Goal: Contribute content

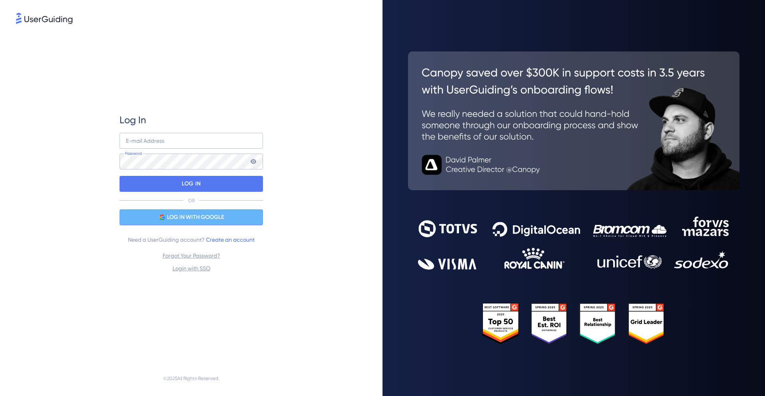
click at [173, 214] on span "LOG IN WITH GOOGLE" at bounding box center [195, 217] width 57 height 10
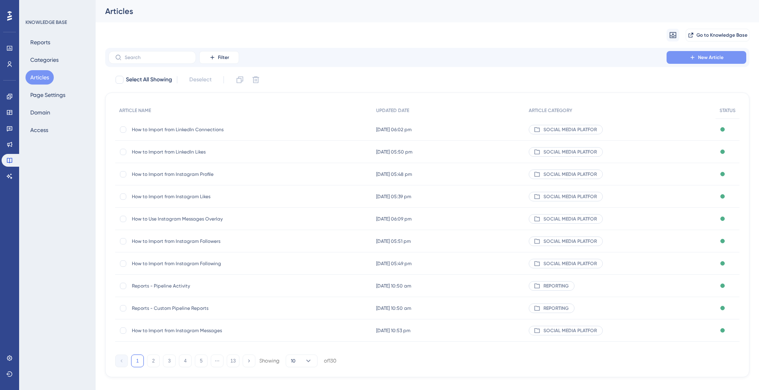
click at [715, 57] on span "New Article" at bounding box center [711, 57] width 26 height 6
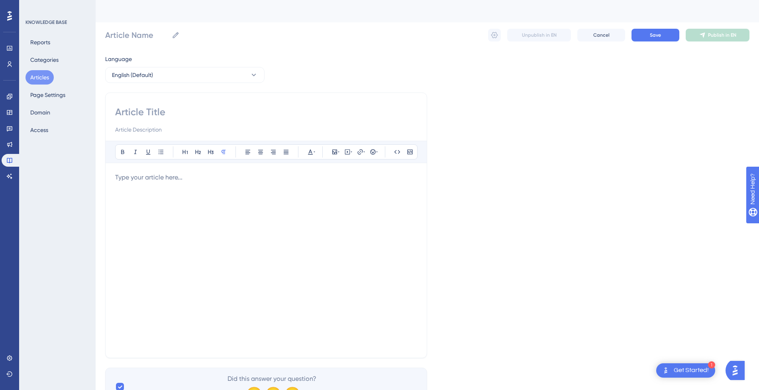
click at [201, 184] on div at bounding box center [266, 260] width 302 height 175
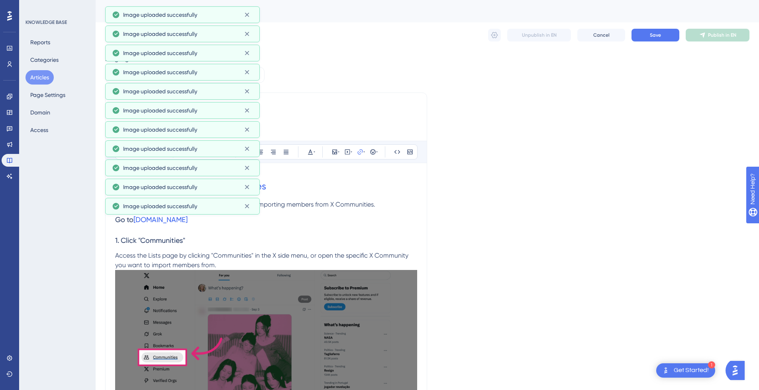
click at [308, 220] on h3 "Go to [DOMAIN_NAME]" at bounding box center [266, 219] width 302 height 21
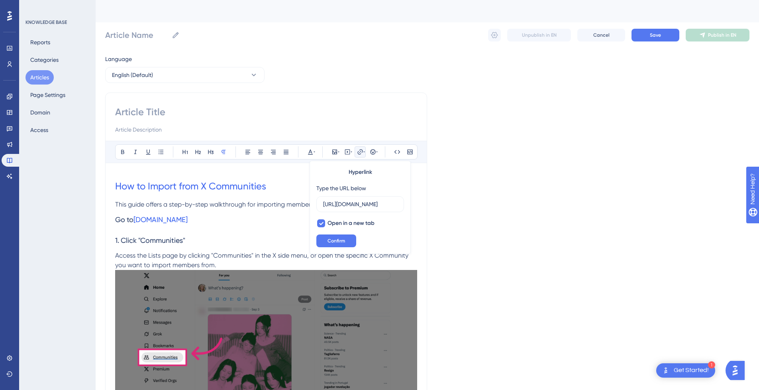
click at [159, 206] on span "This guide offers a step-by-step walkthrough for importing members from X Commu…" at bounding box center [245, 204] width 260 height 8
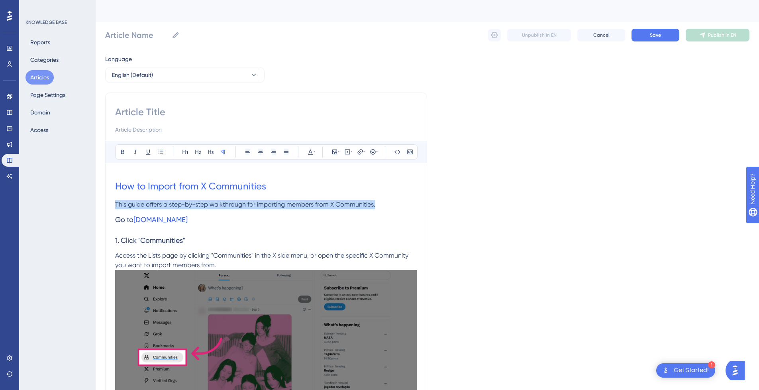
drag, startPoint x: 381, startPoint y: 208, endPoint x: 75, endPoint y: 207, distance: 306.5
click at [148, 130] on input at bounding box center [266, 130] width 302 height 10
paste input "This guide offers a step-by-step walkthrough for importing members from X Commu…"
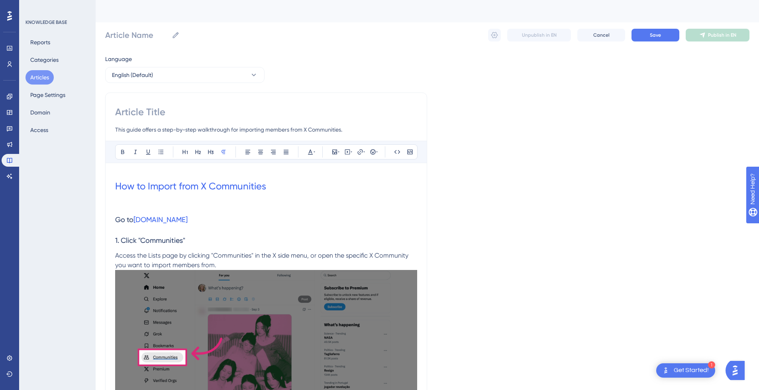
type input "This guide offers a step-by-step walkthrough for importing members from X Commu…"
drag, startPoint x: 289, startPoint y: 184, endPoint x: 107, endPoint y: 185, distance: 182.1
click at [146, 110] on input at bounding box center [266, 112] width 302 height 13
paste input "How to Import from X Communities"
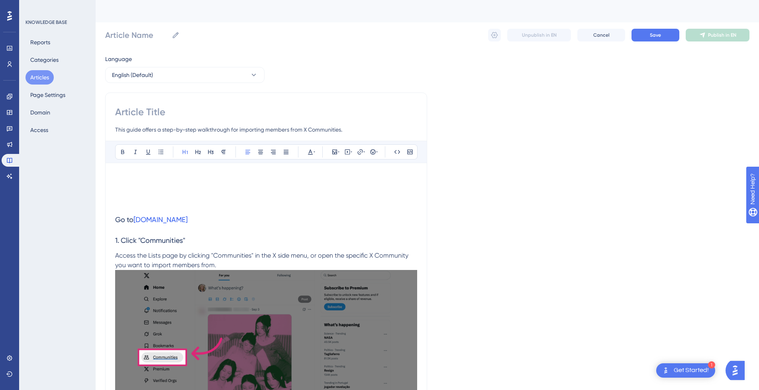
type input "How to Import from X Communities"
click at [155, 197] on h1 at bounding box center [266, 186] width 302 height 27
click at [154, 202] on p at bounding box center [266, 205] width 302 height 10
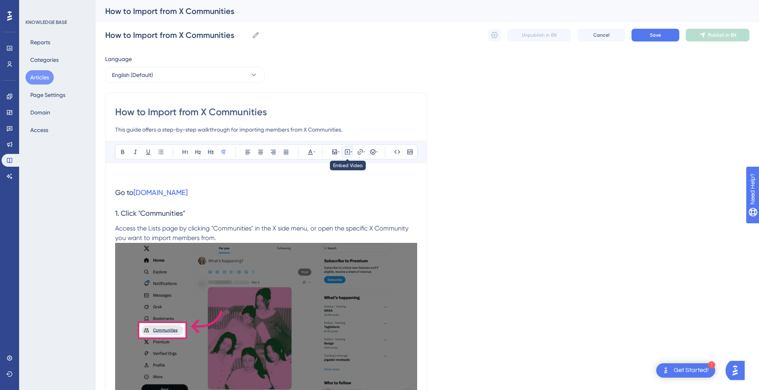
click at [348, 152] on icon at bounding box center [347, 152] width 6 height 6
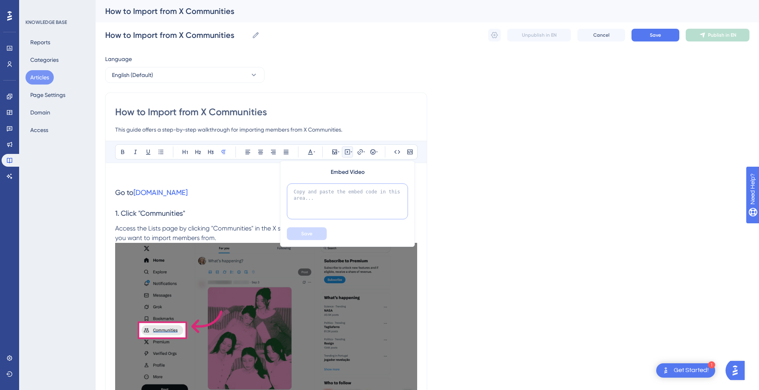
click at [352, 195] on textarea at bounding box center [347, 201] width 121 height 36
paste textarea "<div style="position:relative;padding-bottom:56.25%;"> <iframe style="width:100…"
type textarea "<div style="position:relative;padding-bottom:56.25%;"> <iframe style="width:100…"
click at [310, 230] on button "Save" at bounding box center [307, 233] width 40 height 13
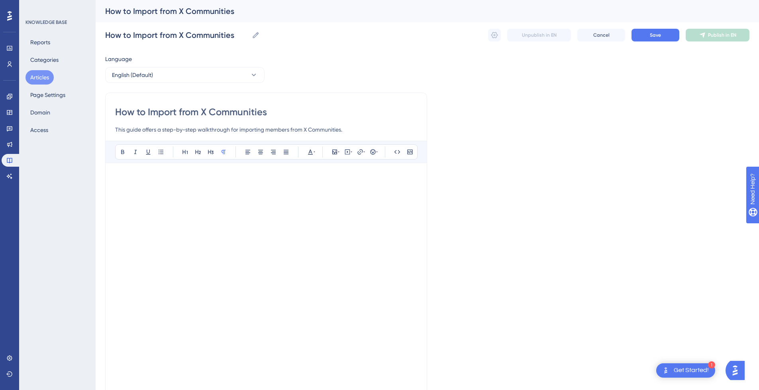
click at [158, 179] on p at bounding box center [266, 178] width 302 height 10
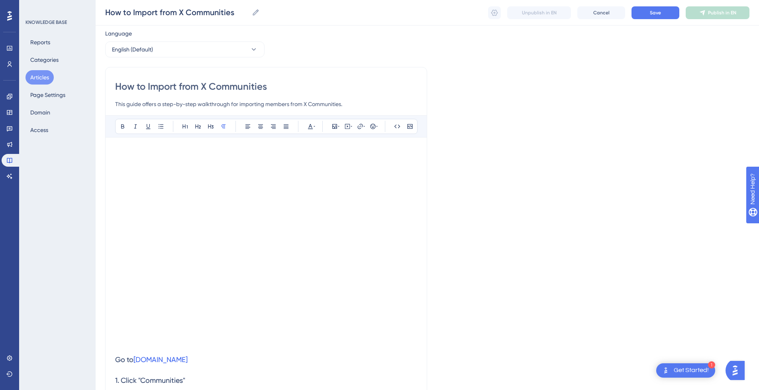
scroll to position [40, 0]
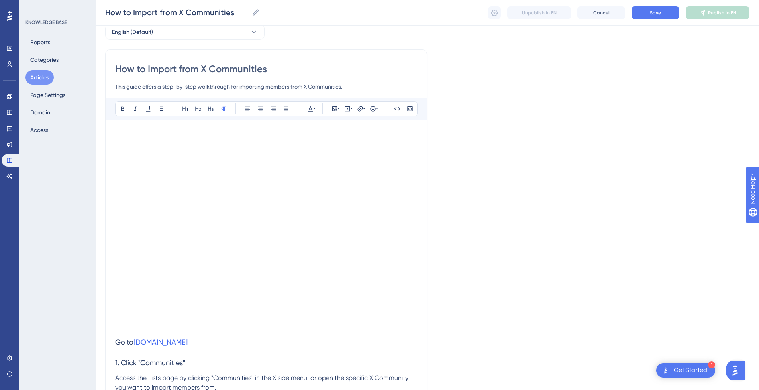
click at [129, 331] on p at bounding box center [266, 327] width 302 height 10
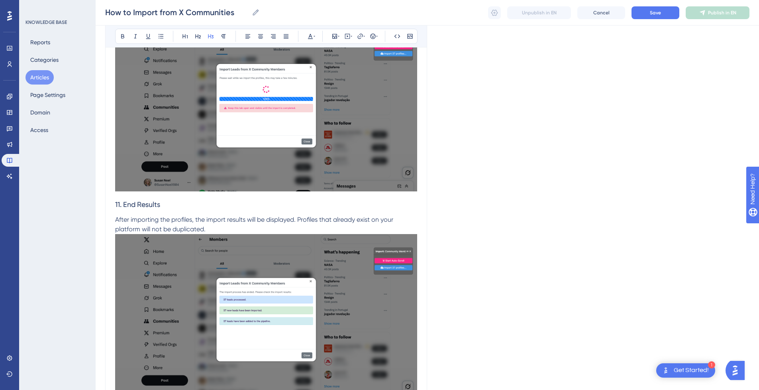
scroll to position [2400, 0]
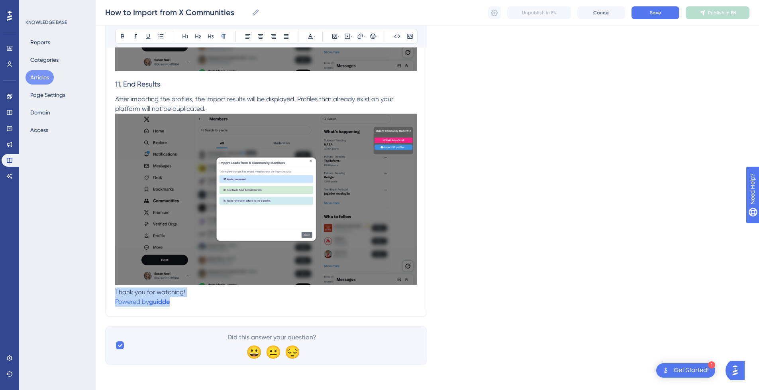
drag, startPoint x: 210, startPoint y: 299, endPoint x: 102, endPoint y: 293, distance: 108.2
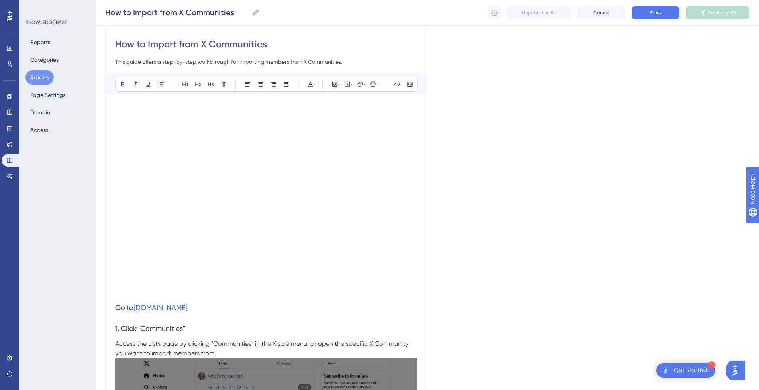
scroll to position [0, 0]
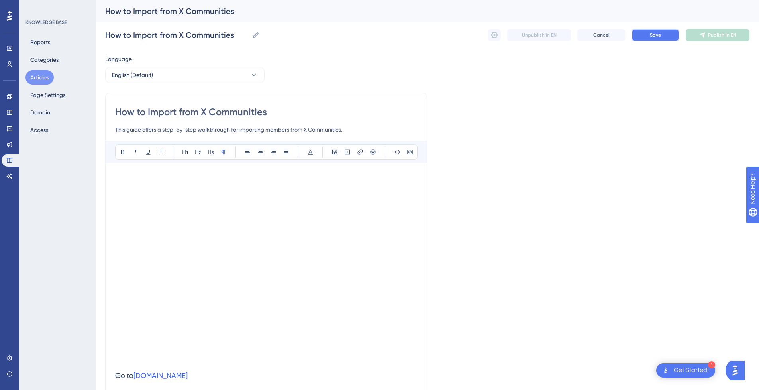
click at [652, 36] on span "Save" at bounding box center [655, 35] width 11 height 6
click at [718, 39] on button "Publish in EN" at bounding box center [718, 35] width 64 height 13
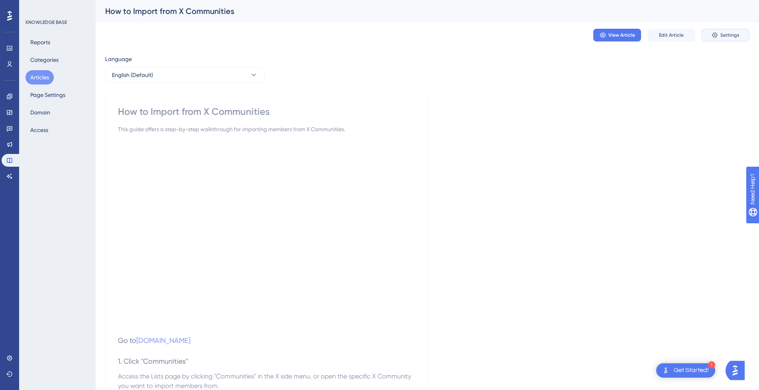
click at [720, 40] on button "Settings" at bounding box center [726, 35] width 48 height 13
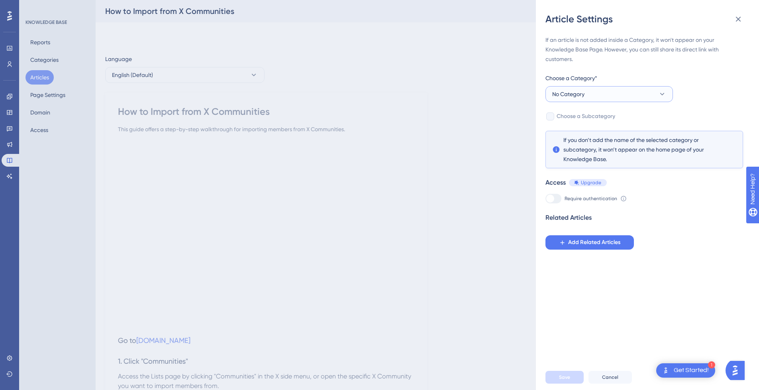
click at [594, 93] on button "No Category" at bounding box center [610, 94] width 128 height 16
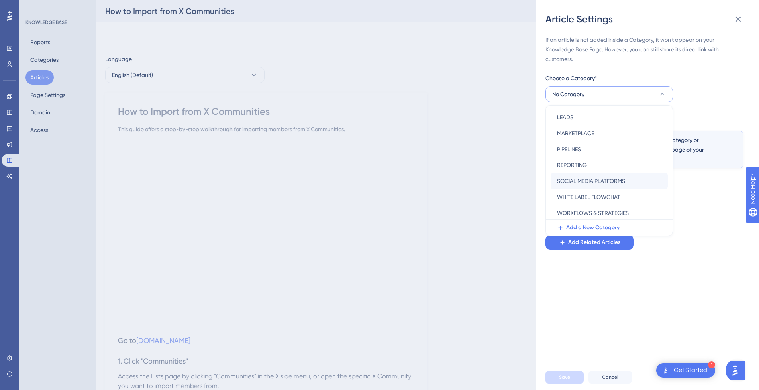
scroll to position [114, 0]
click at [595, 181] on span "SOCIAL MEDIA PLATFORMS" at bounding box center [591, 180] width 68 height 10
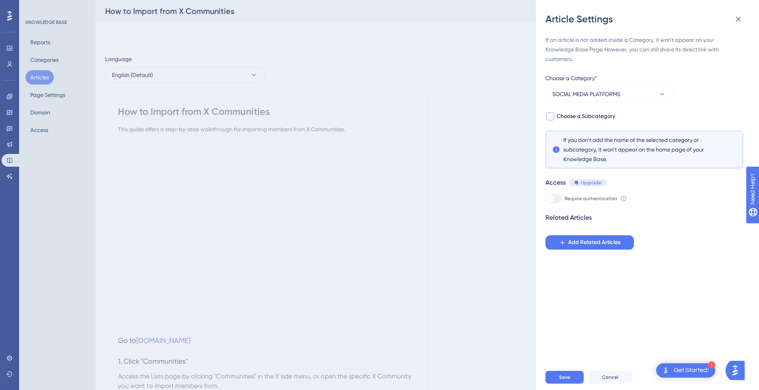
click at [576, 116] on span "Choose a Subcategory" at bounding box center [586, 117] width 59 height 10
checkbox input "true"
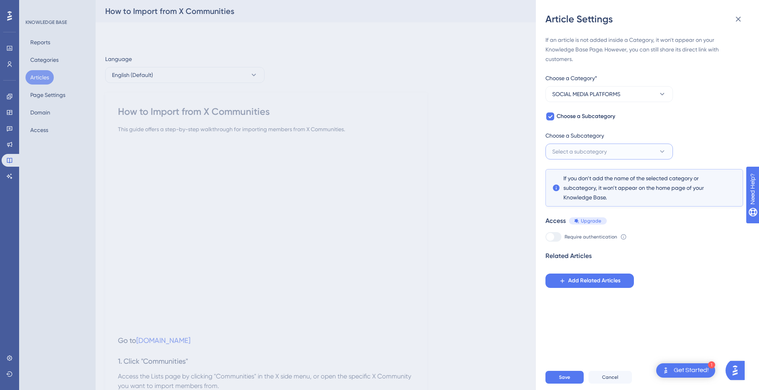
click at [585, 145] on button "Select a subcategory" at bounding box center [610, 151] width 128 height 16
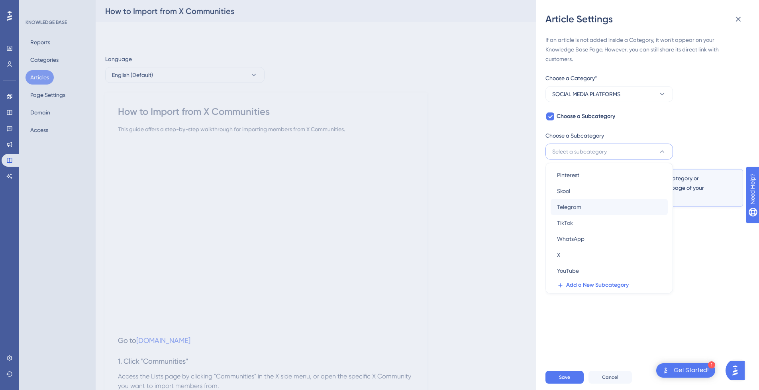
scroll to position [51, 0]
click at [581, 249] on div "X X" at bounding box center [609, 253] width 104 height 16
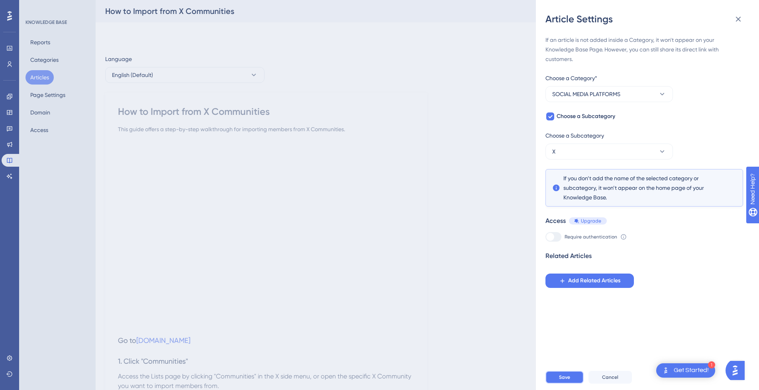
click at [565, 380] on span "Save" at bounding box center [564, 377] width 11 height 6
